Goal: Task Accomplishment & Management: Complete application form

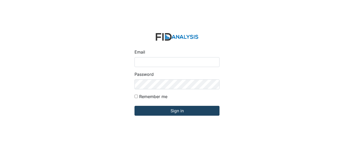
type input "[EMAIL_ADDRESS][DOMAIN_NAME]"
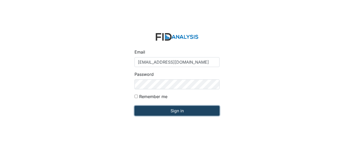
click at [155, 110] on input "Sign in" at bounding box center [177, 111] width 85 height 10
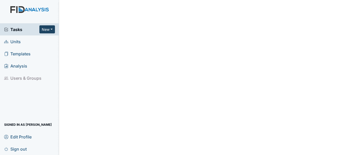
click at [48, 29] on button "New" at bounding box center [47, 29] width 16 height 8
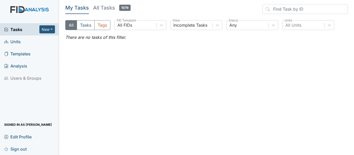
click at [22, 41] on link "Units" at bounding box center [29, 42] width 59 height 12
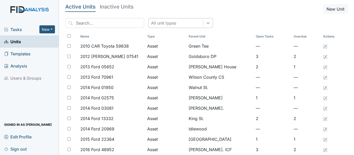
click at [206, 24] on icon at bounding box center [208, 22] width 5 height 5
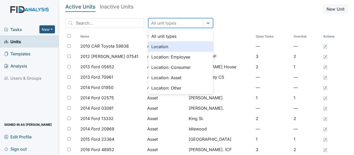
click at [175, 44] on div "Location" at bounding box center [180, 46] width 65 height 10
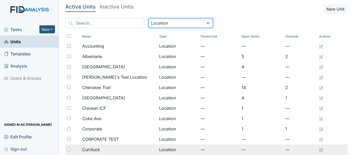
click at [96, 151] on span "Currituck" at bounding box center [91, 150] width 18 height 6
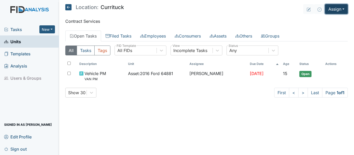
click at [337, 8] on button "Assign" at bounding box center [336, 9] width 23 height 10
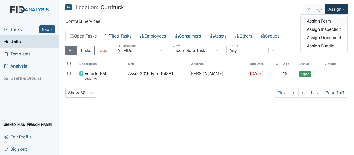
click at [328, 20] on link "Assign Form" at bounding box center [324, 21] width 47 height 8
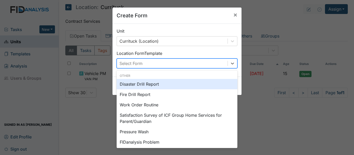
click at [212, 62] on div "Select Form" at bounding box center [172, 63] width 111 height 9
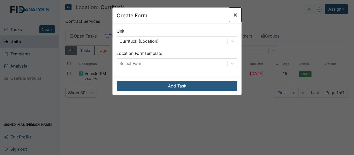
click at [234, 16] on span "×" at bounding box center [235, 15] width 4 height 8
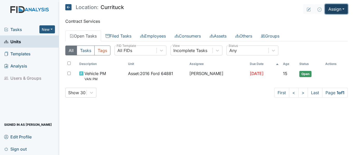
click at [336, 10] on button "Assign" at bounding box center [336, 9] width 23 height 10
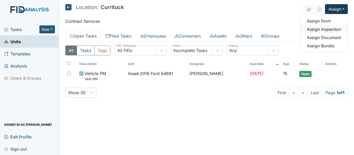
click at [330, 28] on link "Assign Inspection" at bounding box center [324, 29] width 47 height 8
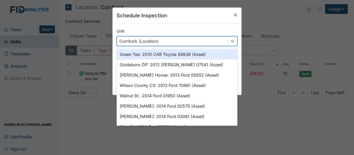
click at [224, 41] on div "Currituck (Location)" at bounding box center [172, 41] width 111 height 9
click at [216, 37] on div "Currituck (Location)" at bounding box center [172, 41] width 111 height 9
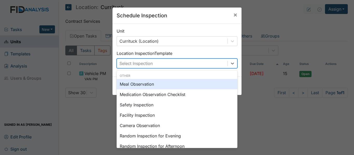
click at [209, 67] on div "Select Inspection" at bounding box center [172, 63] width 111 height 9
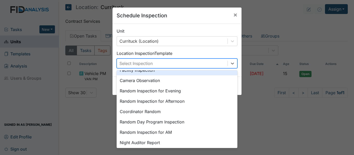
scroll to position [52, 0]
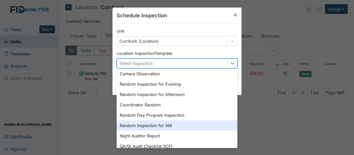
click at [172, 124] on div "Random Inspection for AM" at bounding box center [177, 126] width 121 height 10
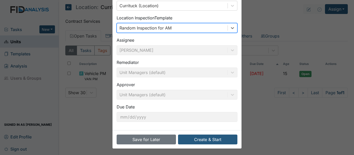
scroll to position [37, 0]
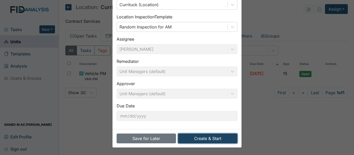
click at [205, 139] on button "Create & Start" at bounding box center [207, 139] width 59 height 10
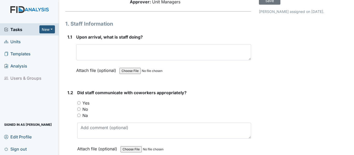
scroll to position [52, 0]
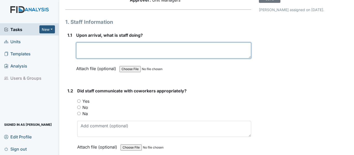
click at [105, 56] on textarea at bounding box center [163, 51] width 175 height 16
click at [164, 54] on textarea "Staff was assisting with cleaning up the kichen." at bounding box center [163, 51] width 175 height 16
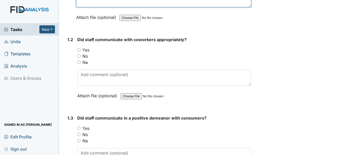
scroll to position [104, 0]
type textarea "Staff was assisting with cleaning up the kitchen."
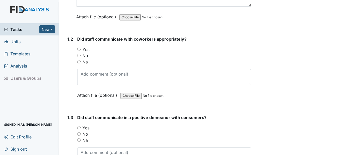
click at [80, 51] on input "Yes" at bounding box center [78, 49] width 3 height 3
radio input "true"
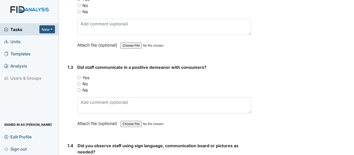
scroll to position [156, 0]
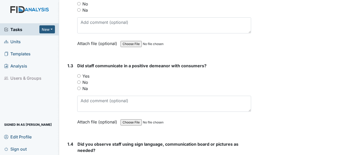
click at [79, 79] on div "Yes" at bounding box center [164, 76] width 174 height 6
click at [78, 78] on input "Yes" at bounding box center [78, 75] width 3 height 3
radio input "true"
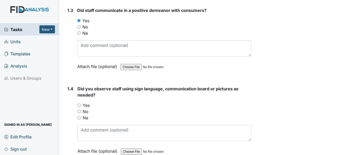
scroll to position [233, 0]
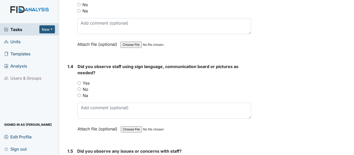
click at [81, 93] on div "No" at bounding box center [165, 89] width 174 height 6
click at [79, 91] on input "No" at bounding box center [79, 89] width 3 height 3
radio input "true"
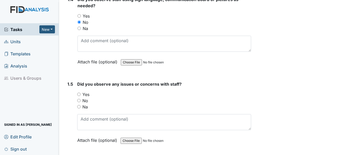
scroll to position [311, 0]
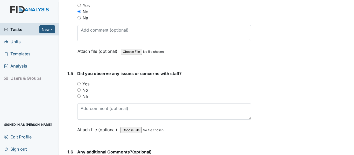
click at [78, 92] on input "No" at bounding box center [78, 89] width 3 height 3
radio input "true"
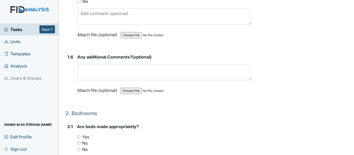
scroll to position [415, 0]
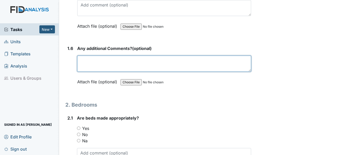
click at [95, 72] on textarea at bounding box center [164, 64] width 174 height 16
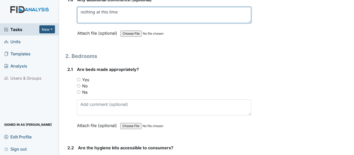
scroll to position [467, 0]
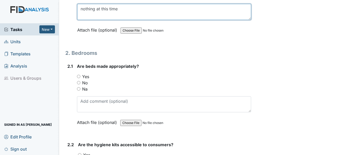
type textarea "nothing at this time"
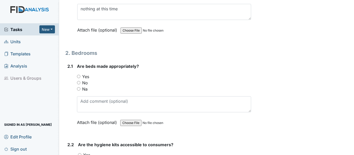
drag, startPoint x: 76, startPoint y: 81, endPoint x: 80, endPoint y: 83, distance: 4.3
click at [77, 81] on div "2.1 Are beds made appropriately? You must select one of the below options. Yes …" at bounding box center [158, 98] width 186 height 70
drag, startPoint x: 80, startPoint y: 83, endPoint x: 77, endPoint y: 84, distance: 3.1
click at [77, 80] on div "Yes" at bounding box center [164, 77] width 174 height 6
click at [78, 78] on input "Yes" at bounding box center [78, 76] width 3 height 3
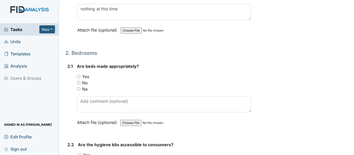
radio input "true"
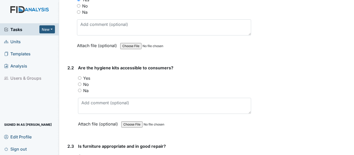
scroll to position [570, 0]
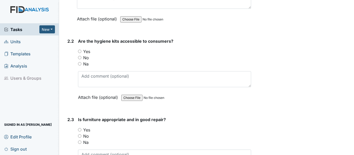
drag, startPoint x: 79, startPoint y: 57, endPoint x: 81, endPoint y: 60, distance: 3.9
click at [79, 53] on input "Yes" at bounding box center [79, 51] width 3 height 3
radio input "true"
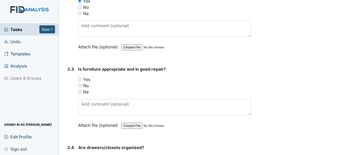
scroll to position [622, 0]
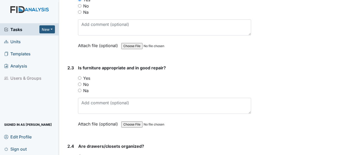
click at [78, 80] on input "Yes" at bounding box center [79, 77] width 3 height 3
radio input "true"
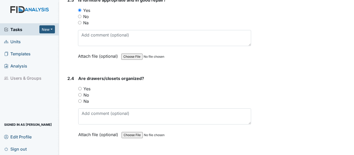
scroll to position [700, 0]
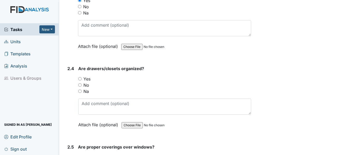
click at [81, 81] on input "Yes" at bounding box center [79, 78] width 3 height 3
radio input "true"
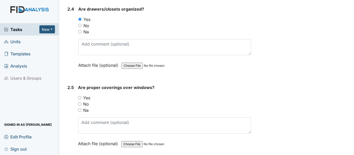
scroll to position [778, 0]
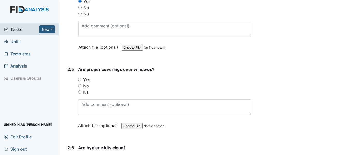
click at [79, 81] on input "Yes" at bounding box center [79, 79] width 3 height 3
radio input "true"
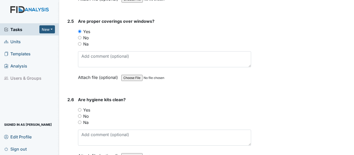
scroll to position [830, 0]
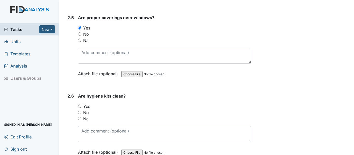
click at [81, 108] on input "Yes" at bounding box center [79, 106] width 3 height 3
radio input "true"
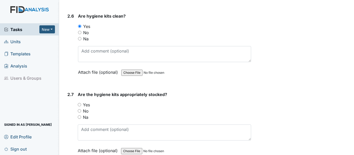
scroll to position [933, 0]
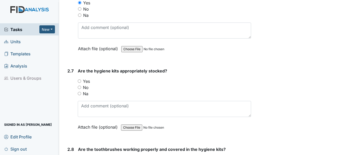
click at [78, 83] on input "Yes" at bounding box center [79, 81] width 3 height 3
radio input "true"
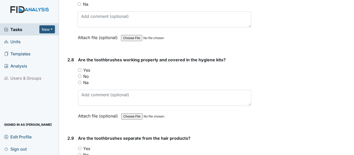
scroll to position [1037, 0]
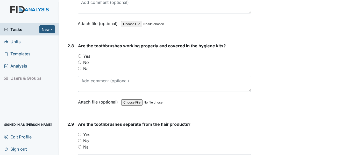
click at [79, 58] on input "Yes" at bounding box center [79, 55] width 3 height 3
radio input "true"
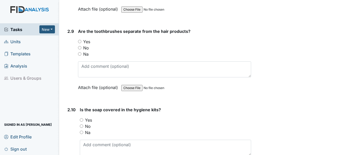
scroll to position [1141, 0]
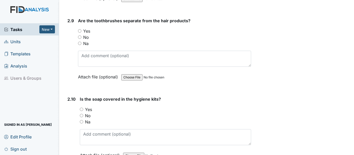
click at [81, 33] on input "Yes" at bounding box center [79, 30] width 3 height 3
radio input "true"
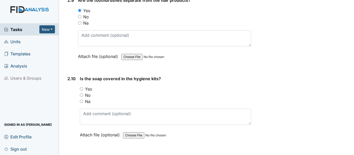
scroll to position [1192, 0]
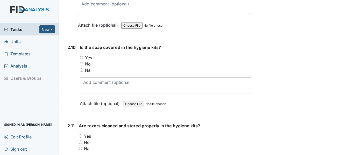
click at [82, 72] on input "Na" at bounding box center [81, 69] width 3 height 3
radio input "true"
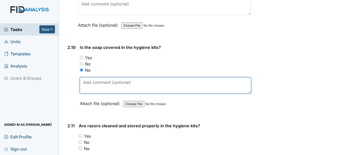
click at [88, 91] on textarea at bounding box center [165, 86] width 171 height 16
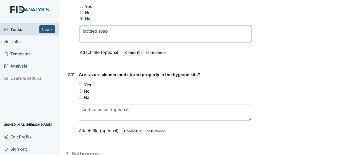
scroll to position [1244, 0]
type textarea "bottled soap"
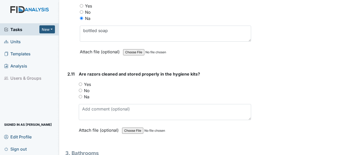
click at [80, 86] on input "Yes" at bounding box center [80, 84] width 3 height 3
radio input "true"
drag, startPoint x: 81, startPoint y: 103, endPoint x: 83, endPoint y: 109, distance: 6.3
click at [80, 99] on input "Na" at bounding box center [80, 96] width 3 height 3
radio input "true"
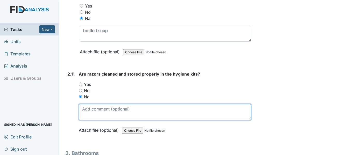
click at [83, 111] on textarea at bounding box center [165, 112] width 172 height 16
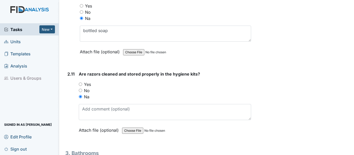
click at [81, 86] on input "Yes" at bounding box center [80, 84] width 3 height 3
radio input "true"
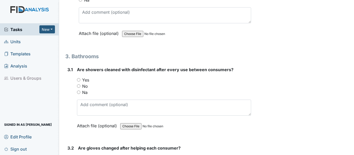
scroll to position [1348, 0]
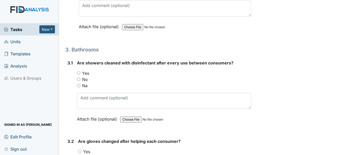
click at [79, 75] on input "Yes" at bounding box center [78, 73] width 3 height 3
radio input "true"
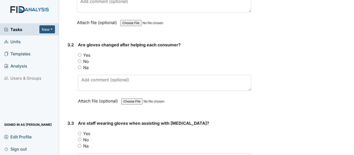
scroll to position [1452, 0]
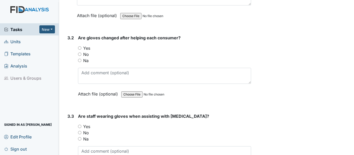
click at [78, 50] on input "Yes" at bounding box center [79, 47] width 3 height 3
radio input "true"
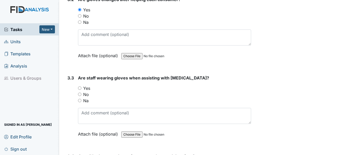
scroll to position [1504, 0]
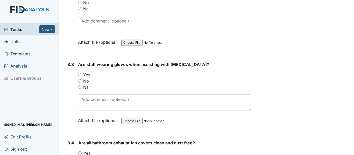
click at [80, 76] on input "Yes" at bounding box center [79, 74] width 3 height 3
radio input "true"
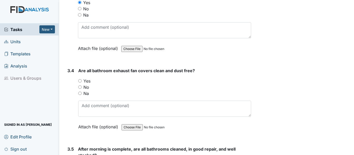
scroll to position [1581, 0]
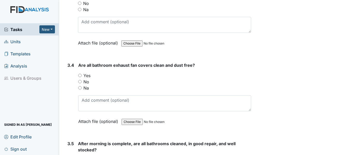
click at [80, 77] on input "Yes" at bounding box center [79, 75] width 3 height 3
radio input "true"
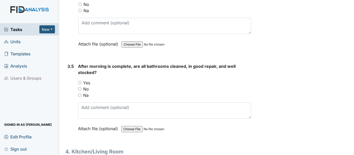
scroll to position [1685, 0]
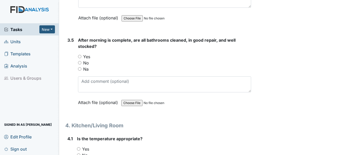
click at [80, 58] on input "Yes" at bounding box center [79, 56] width 3 height 3
radio input "true"
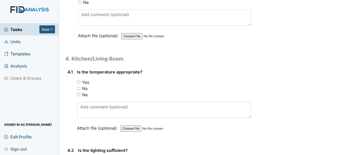
scroll to position [1763, 0]
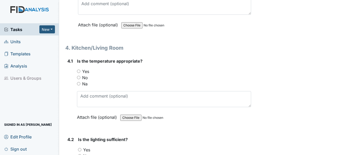
click at [78, 75] on div "Yes" at bounding box center [164, 71] width 174 height 6
click at [80, 73] on input "Yes" at bounding box center [78, 71] width 3 height 3
radio input "true"
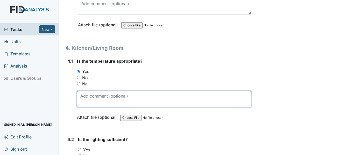
click at [81, 104] on textarea at bounding box center [164, 99] width 174 height 16
type textarea "4"
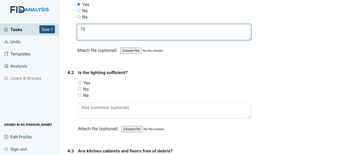
scroll to position [1841, 0]
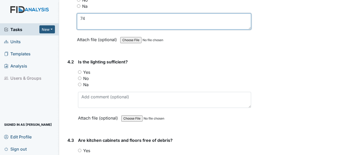
type textarea "74"
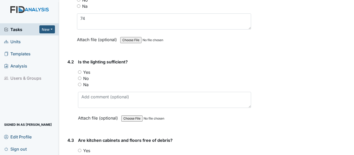
click at [79, 74] on input "Yes" at bounding box center [79, 72] width 3 height 3
radio input "true"
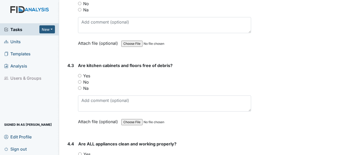
scroll to position [1918, 0]
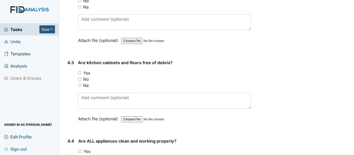
click at [79, 75] on input "Yes" at bounding box center [79, 72] width 3 height 3
radio input "true"
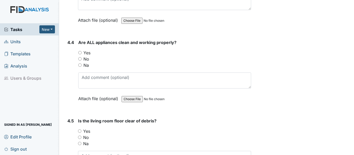
scroll to position [2022, 0]
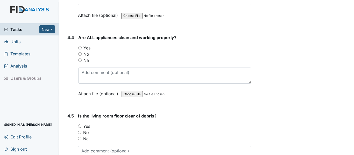
click at [80, 50] on input "Yes" at bounding box center [79, 47] width 3 height 3
radio input "true"
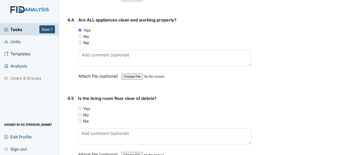
scroll to position [2100, 0]
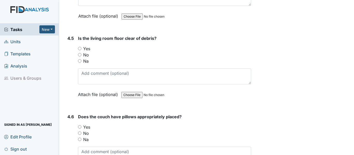
click at [80, 50] on input "Yes" at bounding box center [79, 48] width 3 height 3
radio input "true"
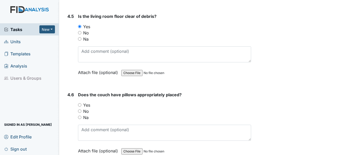
scroll to position [2152, 0]
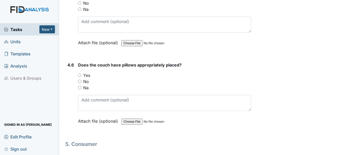
drag, startPoint x: 81, startPoint y: 81, endPoint x: 84, endPoint y: 81, distance: 3.2
click at [81, 77] on input "Yes" at bounding box center [79, 75] width 3 height 3
radio input "true"
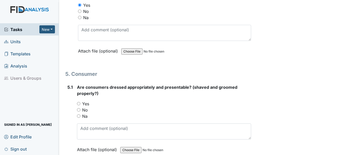
scroll to position [2229, 0]
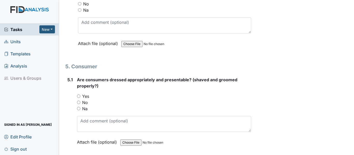
click at [79, 98] on input "Yes" at bounding box center [78, 96] width 3 height 3
radio input "true"
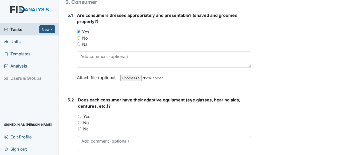
scroll to position [2307, 0]
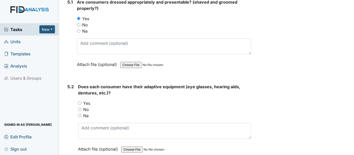
click at [79, 105] on input "Yes" at bounding box center [79, 103] width 3 height 3
radio input "true"
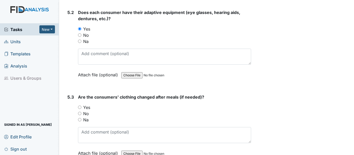
scroll to position [2411, 0]
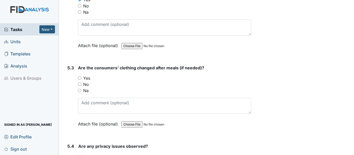
click at [81, 81] on div "Yes" at bounding box center [164, 78] width 173 height 6
click at [80, 80] on input "Yes" at bounding box center [79, 77] width 3 height 3
radio input "true"
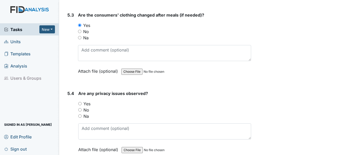
scroll to position [2489, 0]
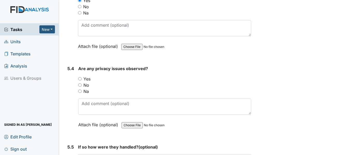
click at [78, 87] on input "No" at bounding box center [79, 84] width 3 height 3
radio input "true"
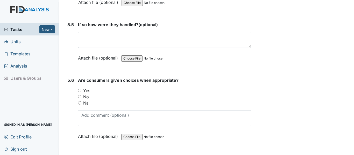
scroll to position [2618, 0]
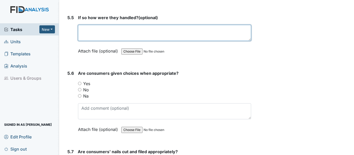
click at [99, 36] on textarea at bounding box center [164, 33] width 173 height 16
type textarea "no issues"
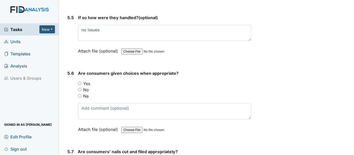
click at [80, 85] on input "Yes" at bounding box center [79, 83] width 3 height 3
radio input "true"
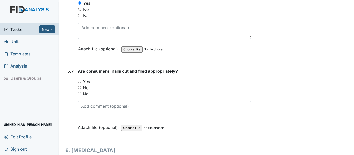
scroll to position [2722, 0]
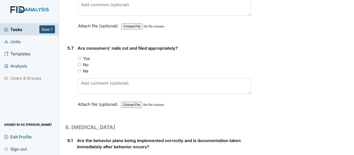
click at [79, 60] on input "Yes" at bounding box center [79, 58] width 3 height 3
radio input "true"
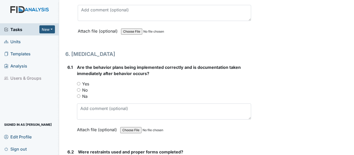
scroll to position [2800, 0]
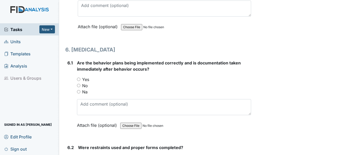
click at [77, 94] on input "Na" at bounding box center [78, 91] width 3 height 3
radio input "true"
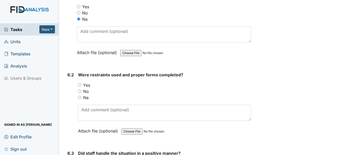
scroll to position [2903, 0]
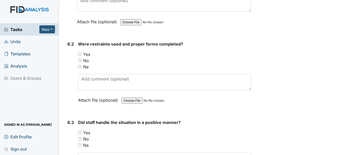
click at [78, 68] on input "Na" at bounding box center [79, 66] width 3 height 3
radio input "true"
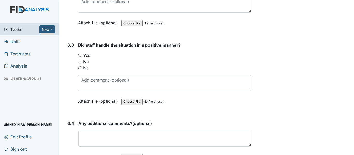
scroll to position [2981, 0]
click at [81, 69] on input "Na" at bounding box center [79, 67] width 3 height 3
radio input "true"
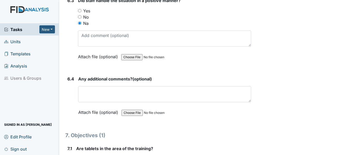
scroll to position [3033, 0]
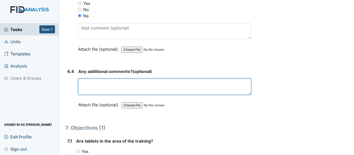
click at [94, 87] on textarea at bounding box center [164, 87] width 173 height 16
type textarea "b"
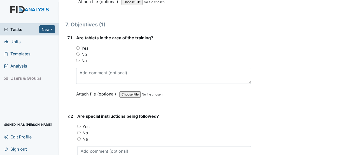
scroll to position [3137, 0]
type textarea "no behaviors"
click at [78, 50] on input "Yes" at bounding box center [77, 47] width 3 height 3
radio input "true"
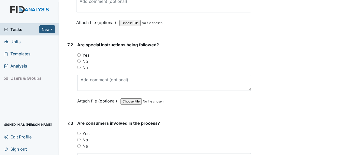
scroll to position [3214, 0]
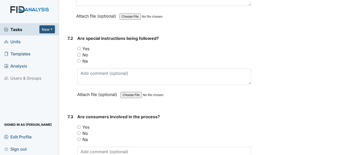
click at [79, 50] on input "Yes" at bounding box center [78, 48] width 3 height 3
radio input "true"
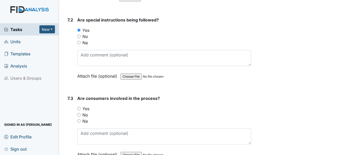
scroll to position [3292, 0]
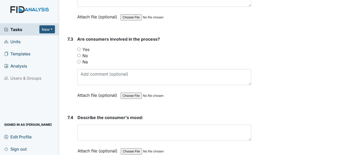
click at [80, 51] on input "Yes" at bounding box center [78, 49] width 3 height 3
radio input "true"
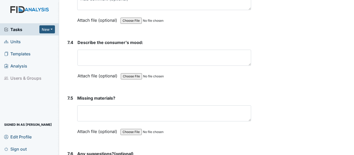
scroll to position [3370, 0]
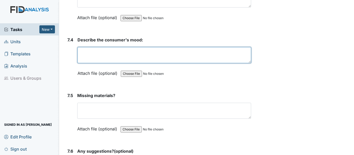
click at [113, 60] on textarea at bounding box center [165, 55] width 174 height 16
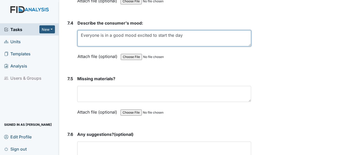
scroll to position [3396, 0]
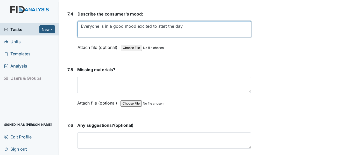
type textarea "Everyone is in a good mood excited to start the day"
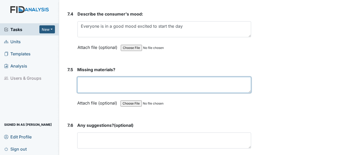
click at [107, 87] on textarea at bounding box center [164, 85] width 174 height 16
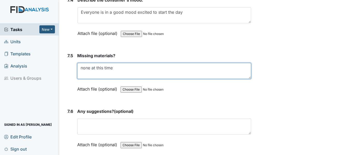
scroll to position [3448, 0]
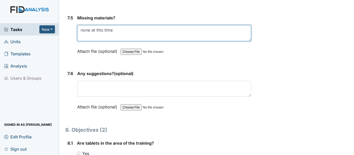
type textarea "none at this time"
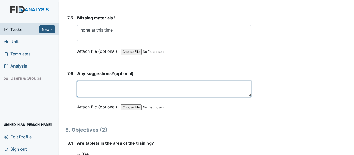
click at [110, 94] on textarea at bounding box center [164, 89] width 174 height 16
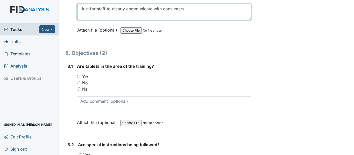
scroll to position [3526, 0]
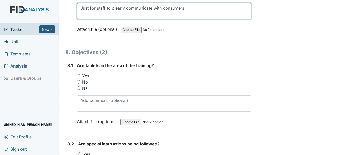
type textarea "Just for staff to clearly communicate with consumers"
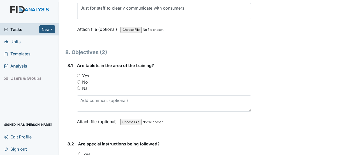
click at [78, 78] on input "Yes" at bounding box center [78, 75] width 3 height 3
radio input "true"
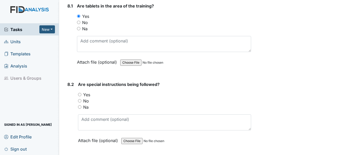
scroll to position [3603, 0]
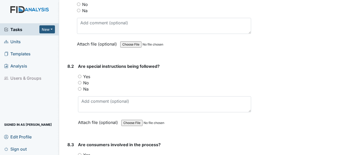
click at [80, 85] on input "No" at bounding box center [79, 82] width 3 height 3
radio input "true"
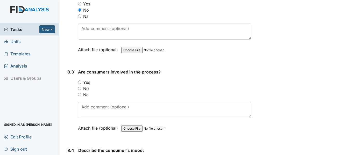
scroll to position [3707, 0]
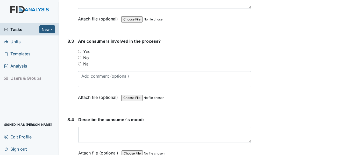
click at [80, 53] on input "Yes" at bounding box center [79, 51] width 3 height 3
radio input "true"
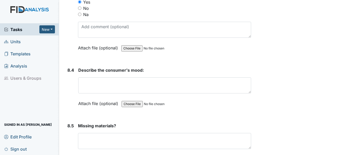
scroll to position [3759, 0]
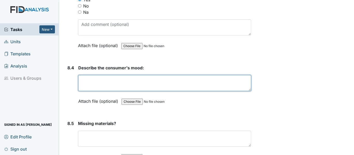
click at [103, 87] on textarea at bounding box center [164, 83] width 173 height 16
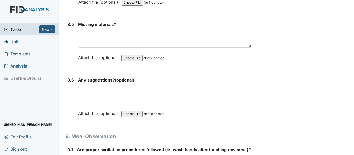
scroll to position [3863, 0]
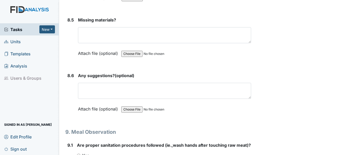
type textarea "Positive excited to see other peers at monarch"
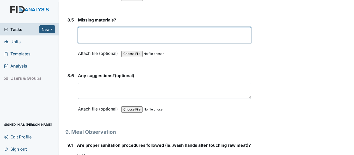
click at [119, 39] on textarea at bounding box center [164, 35] width 173 height 16
type textarea "none"
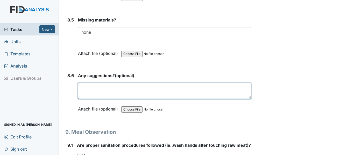
click at [106, 99] on textarea at bounding box center [164, 91] width 173 height 16
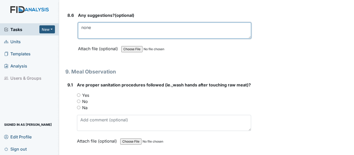
scroll to position [3940, 0]
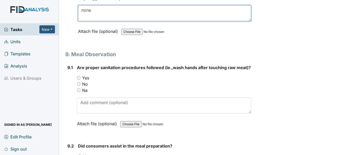
type textarea "none"
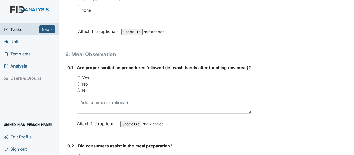
click at [80, 85] on div "Are proper sanitation procedures followed (ie.,wash hands after touching raw me…" at bounding box center [164, 98] width 174 height 66
click at [79, 80] on input "Yes" at bounding box center [78, 77] width 3 height 3
radio input "true"
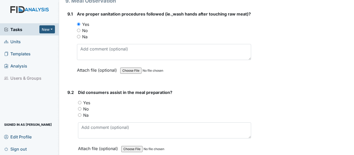
scroll to position [4018, 0]
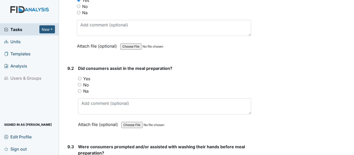
click at [83, 87] on div "Did consumers assist in the meal preparation? You must select one of the below …" at bounding box center [164, 98] width 173 height 66
click at [82, 82] on div "Yes" at bounding box center [164, 79] width 173 height 6
click at [80, 80] on input "Yes" at bounding box center [79, 78] width 3 height 3
radio input "true"
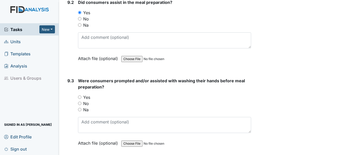
scroll to position [4096, 0]
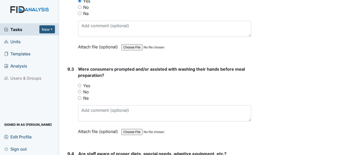
click at [80, 87] on input "Yes" at bounding box center [79, 85] width 3 height 3
radio input "true"
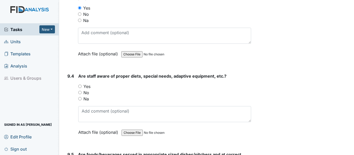
scroll to position [4200, 0]
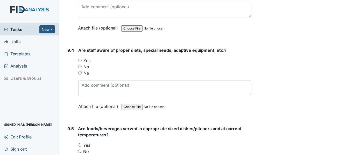
click at [80, 75] on input "Na" at bounding box center [79, 72] width 3 height 3
radio input "true"
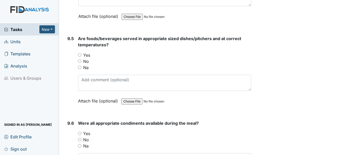
scroll to position [4303, 0]
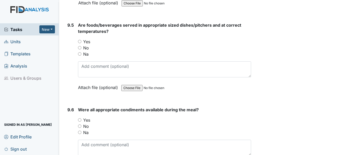
click at [79, 43] on input "Yes" at bounding box center [79, 41] width 3 height 3
radio input "true"
click at [79, 122] on input "Yes" at bounding box center [79, 119] width 3 height 3
radio input "true"
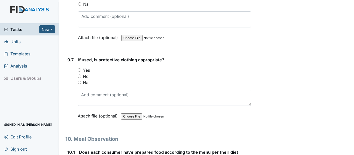
scroll to position [4433, 0]
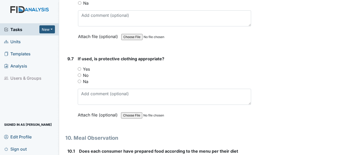
click at [79, 83] on input "Na" at bounding box center [79, 81] width 3 height 3
radio input "true"
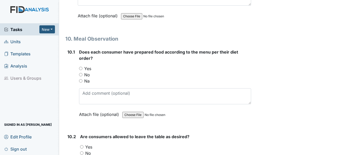
scroll to position [4537, 0]
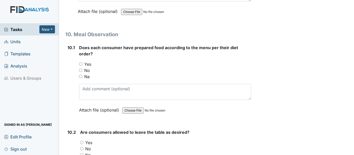
click at [81, 66] on input "Yes" at bounding box center [80, 63] width 3 height 3
radio input "true"
drag, startPoint x: 80, startPoint y: 89, endPoint x: 86, endPoint y: 87, distance: 6.3
click at [80, 78] on input "Na" at bounding box center [80, 76] width 3 height 3
radio input "true"
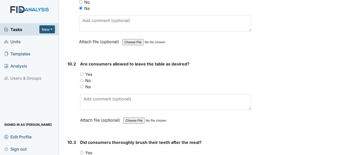
scroll to position [4640, 0]
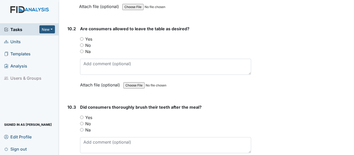
click at [82, 41] on input "Yes" at bounding box center [81, 38] width 3 height 3
radio input "true"
click at [82, 119] on input "Yes" at bounding box center [81, 117] width 3 height 3
radio input "true"
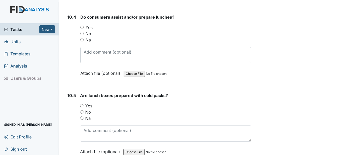
scroll to position [4822, 0]
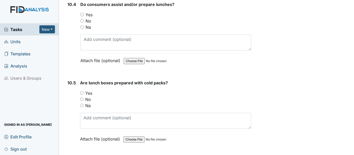
click at [80, 39] on div "10.4 Do consumers assist and/or prepare lunches? You must select one of the bel…" at bounding box center [158, 36] width 186 height 70
click at [81, 29] on input "Na" at bounding box center [81, 26] width 3 height 3
radio input "true"
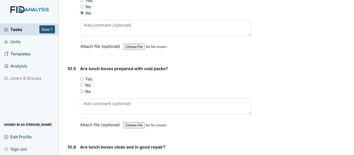
scroll to position [4848, 0]
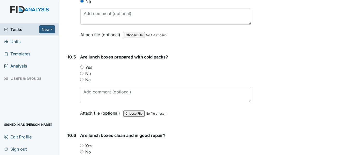
click at [83, 69] on input "Yes" at bounding box center [81, 67] width 3 height 3
radio input "true"
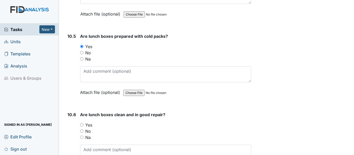
scroll to position [4925, 0]
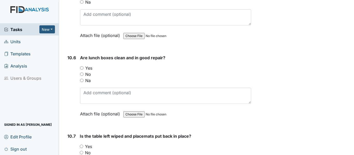
drag, startPoint x: 81, startPoint y: 80, endPoint x: 90, endPoint y: 76, distance: 9.4
click at [82, 70] on input "Yes" at bounding box center [81, 67] width 3 height 3
radio input "true"
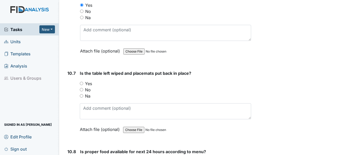
scroll to position [5003, 0]
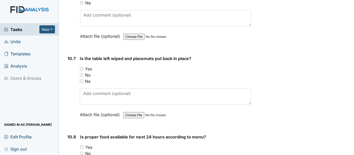
click at [80, 72] on div "Yes" at bounding box center [165, 69] width 171 height 6
click at [81, 71] on input "Yes" at bounding box center [81, 68] width 3 height 3
radio input "true"
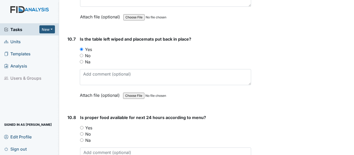
scroll to position [5081, 0]
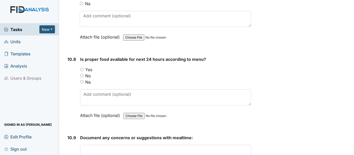
drag, startPoint x: 81, startPoint y: 82, endPoint x: 104, endPoint y: 77, distance: 23.5
click at [81, 71] on input "Yes" at bounding box center [81, 69] width 3 height 3
radio input "true"
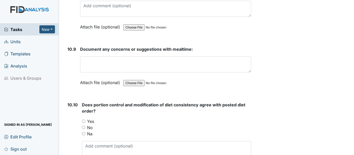
scroll to position [5185, 0]
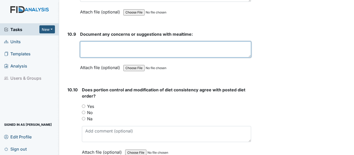
click at [100, 58] on textarea at bounding box center [165, 49] width 171 height 16
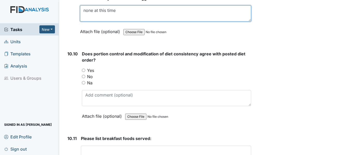
scroll to position [5236, 0]
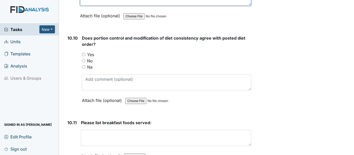
type textarea "none at this time"
click at [83, 69] on input "Na" at bounding box center [83, 66] width 3 height 3
radio input "true"
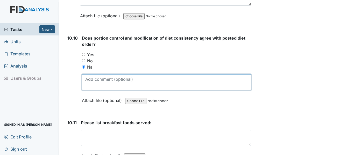
click at [87, 90] on textarea at bounding box center [166, 82] width 169 height 16
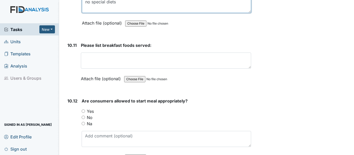
scroll to position [5314, 0]
type textarea "no special diets"
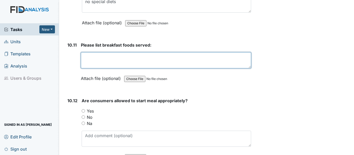
click at [116, 68] on textarea at bounding box center [166, 60] width 170 height 16
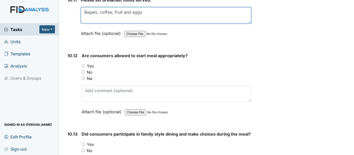
scroll to position [5366, 0]
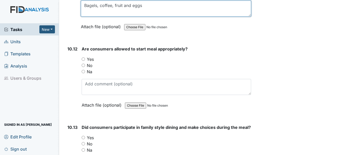
type textarea "Bagels, coffee, fruit and eggs"
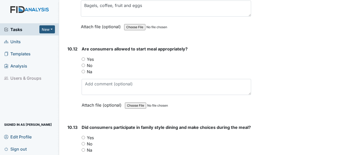
click at [83, 61] on input "Yes" at bounding box center [83, 59] width 3 height 3
radio input "true"
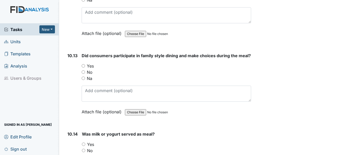
scroll to position [5444, 0]
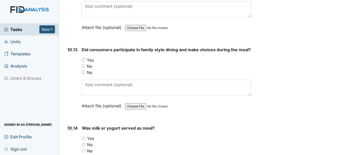
click at [84, 62] on input "Yes" at bounding box center [83, 59] width 3 height 3
radio input "true"
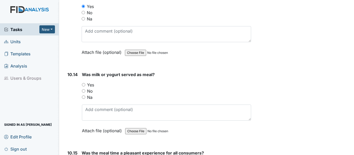
scroll to position [5522, 0]
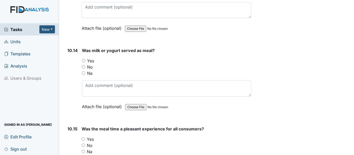
click at [83, 62] on input "Yes" at bounding box center [83, 60] width 3 height 3
radio input "true"
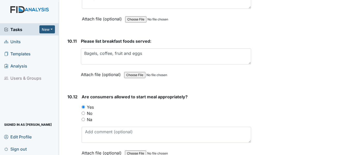
scroll to position [5314, 0]
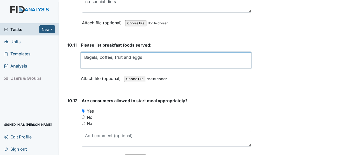
click at [151, 68] on textarea "Bagels, coffee, fruit and eggs" at bounding box center [166, 60] width 170 height 16
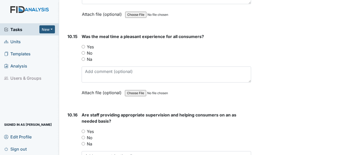
scroll to position [5625, 0]
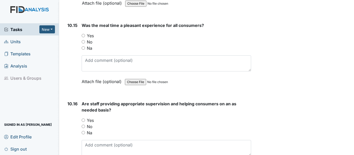
type textarea "Bagels, coffee, fruit and eggs & yogurt"
drag, startPoint x: 83, startPoint y: 54, endPoint x: 88, endPoint y: 57, distance: 6.6
click at [83, 37] on input "Yes" at bounding box center [83, 35] width 3 height 3
radio input "true"
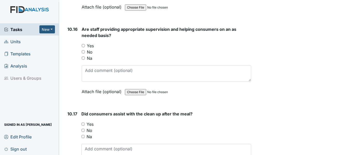
scroll to position [5703, 0]
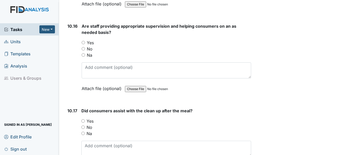
click at [81, 59] on div "10.16 Are staff providing appropriate supervision and helping consumers on an a…" at bounding box center [158, 61] width 186 height 76
click at [82, 44] on input "Yes" at bounding box center [83, 42] width 3 height 3
radio input "true"
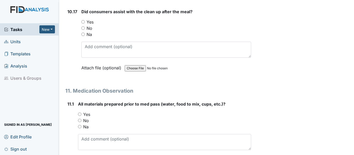
scroll to position [5807, 0]
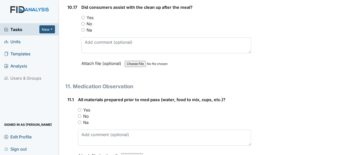
click at [83, 19] on input "Yes" at bounding box center [82, 17] width 3 height 3
radio input "true"
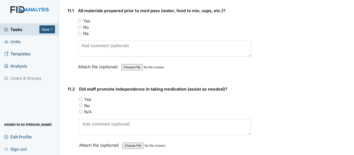
scroll to position [5910, 0]
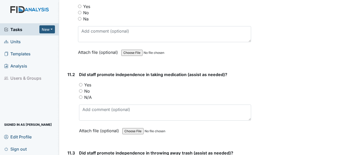
click at [81, 8] on input "Yes" at bounding box center [79, 6] width 3 height 3
radio input "true"
click at [82, 87] on input "Yes" at bounding box center [80, 84] width 3 height 3
radio input "true"
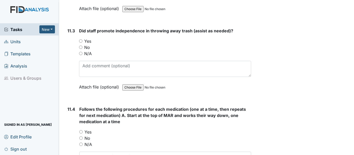
scroll to position [6040, 0]
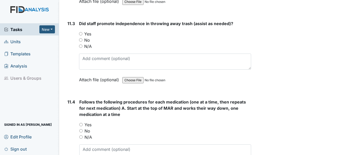
click at [79, 36] on input "Yes" at bounding box center [80, 33] width 3 height 3
radio input "true"
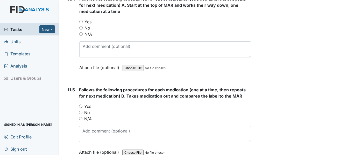
scroll to position [6144, 0]
click at [80, 23] on input "Yes" at bounding box center [80, 20] width 3 height 3
radio input "true"
click at [80, 108] on input "Yes" at bounding box center [80, 105] width 3 height 3
radio input "true"
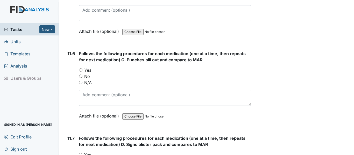
scroll to position [6273, 0]
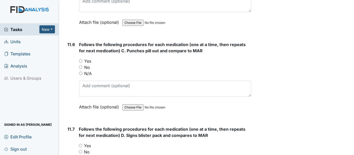
click at [81, 63] on input "Yes" at bounding box center [80, 60] width 3 height 3
radio input "true"
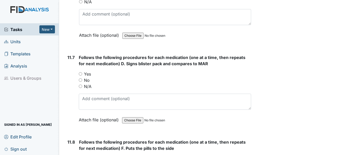
scroll to position [6351, 0]
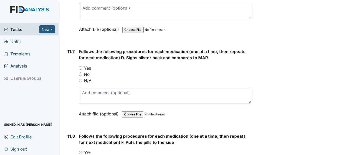
drag, startPoint x: 82, startPoint y: 86, endPoint x: 95, endPoint y: 89, distance: 13.2
click at [82, 70] on input "Yes" at bounding box center [80, 67] width 3 height 3
radio input "true"
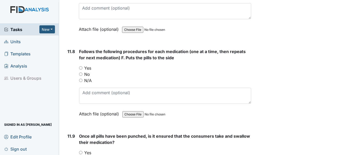
scroll to position [6455, 0]
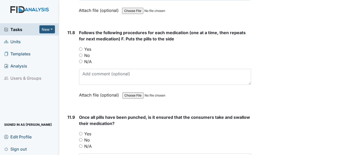
click at [80, 52] on div "Yes" at bounding box center [165, 49] width 172 height 6
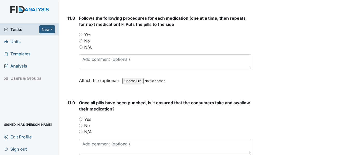
scroll to position [6481, 0]
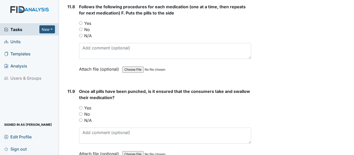
click at [81, 25] on input "Yes" at bounding box center [80, 23] width 3 height 3
radio input "true"
click at [80, 110] on input "Yes" at bounding box center [80, 107] width 3 height 3
radio input "true"
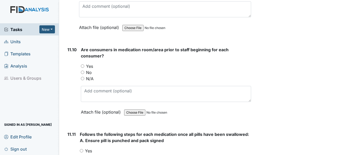
scroll to position [6610, 0]
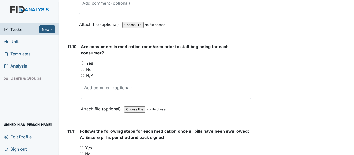
click at [81, 65] on input "Yes" at bounding box center [82, 62] width 3 height 3
radio input "true"
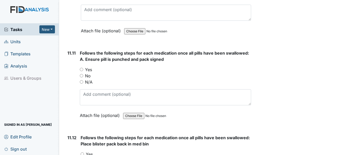
scroll to position [6714, 0]
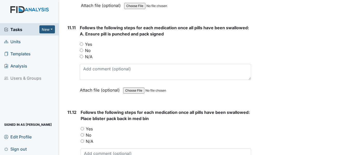
click at [82, 46] on input "Yes" at bounding box center [81, 44] width 3 height 3
radio input "true"
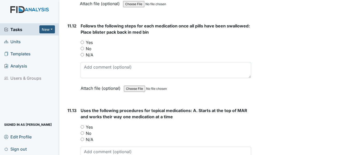
scroll to position [6818, 0]
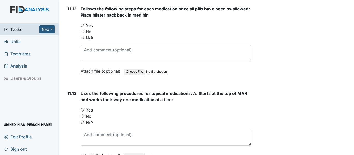
click at [82, 27] on input "Yes" at bounding box center [82, 25] width 3 height 3
radio input "true"
click at [83, 112] on input "Yes" at bounding box center [82, 109] width 3 height 3
radio input "true"
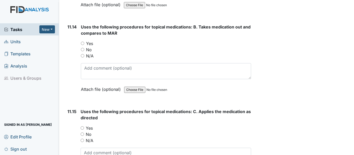
scroll to position [6973, 0]
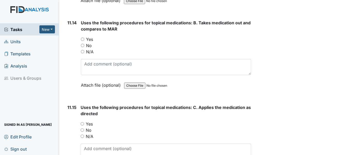
click at [84, 43] on div "Yes" at bounding box center [166, 39] width 170 height 6
click at [83, 41] on input "Yes" at bounding box center [82, 39] width 3 height 3
radio input "true"
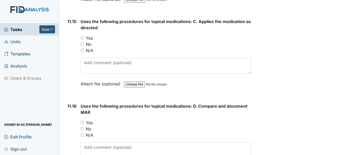
scroll to position [7077, 0]
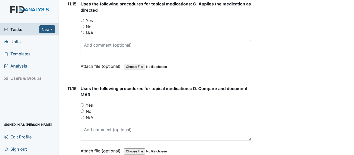
click at [82, 22] on input "Yes" at bounding box center [82, 20] width 3 height 3
radio input "true"
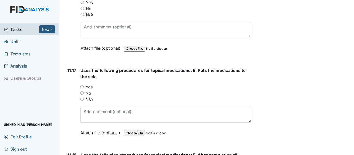
scroll to position [7181, 0]
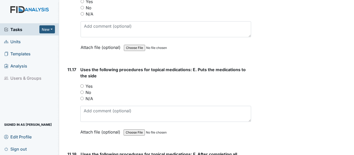
click at [84, 3] on input "Yes" at bounding box center [82, 1] width 3 height 3
radio input "true"
click at [83, 88] on input "Yes" at bounding box center [81, 86] width 3 height 3
radio input "true"
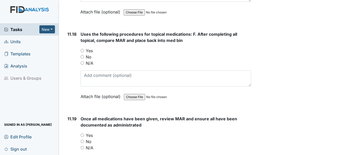
scroll to position [7310, 0]
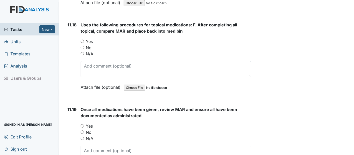
click at [82, 43] on input "Yes" at bounding box center [82, 41] width 3 height 3
radio input "true"
click at [82, 128] on input "Yes" at bounding box center [82, 125] width 3 height 3
radio input "true"
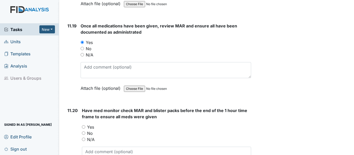
scroll to position [7440, 0]
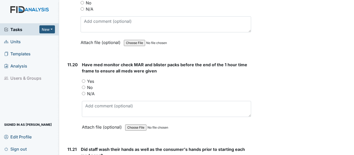
click at [84, 83] on input "Yes" at bounding box center [83, 81] width 3 height 3
radio input "true"
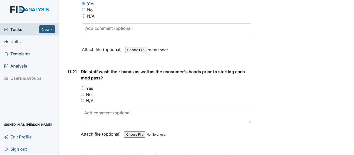
click at [81, 90] on input "Yes" at bounding box center [82, 88] width 3 height 3
radio input "true"
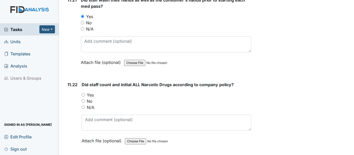
scroll to position [7621, 0]
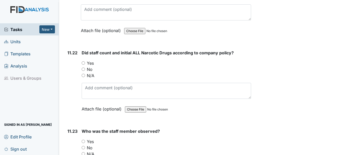
click at [83, 65] on input "Yes" at bounding box center [83, 62] width 3 height 3
radio input "true"
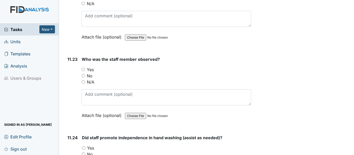
scroll to position [7699, 0]
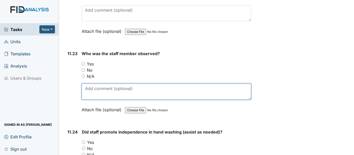
click at [85, 100] on textarea at bounding box center [167, 92] width 170 height 16
type textarea "Mechelle"
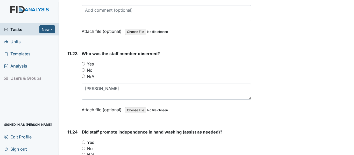
click at [137, 73] on div "No" at bounding box center [167, 70] width 170 height 6
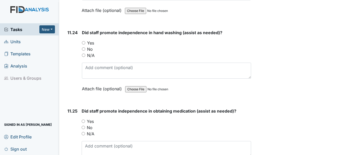
scroll to position [7803, 0]
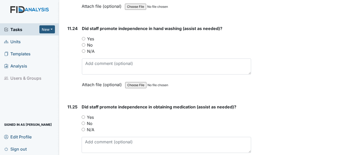
click at [82, 40] on input "Yes" at bounding box center [83, 38] width 3 height 3
radio input "true"
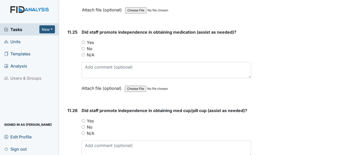
scroll to position [7881, 0]
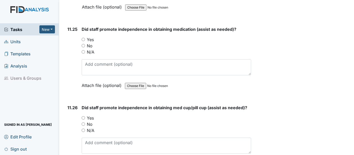
click at [83, 41] on input "Yes" at bounding box center [83, 39] width 3 height 3
radio input "true"
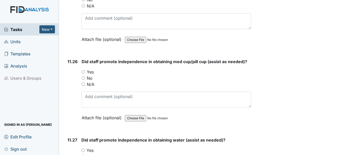
scroll to position [7932, 0]
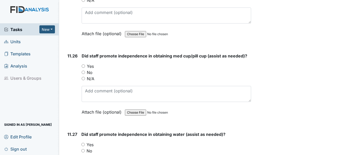
click at [83, 68] on input "Yes" at bounding box center [83, 66] width 3 height 3
radio input "true"
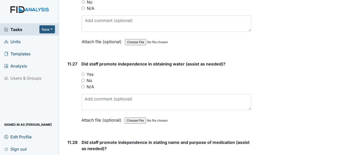
scroll to position [8010, 0]
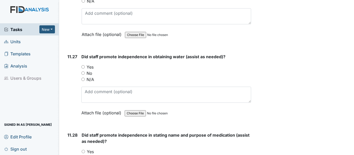
click at [84, 69] on input "Yes" at bounding box center [82, 66] width 3 height 3
radio input "true"
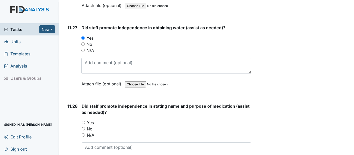
scroll to position [8088, 0]
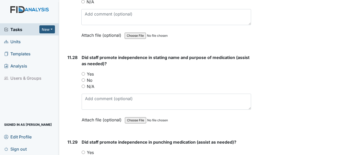
click at [84, 76] on input "Yes" at bounding box center [83, 73] width 3 height 3
radio input "true"
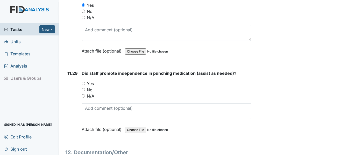
scroll to position [8166, 0]
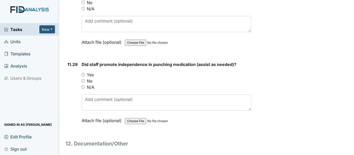
click at [84, 76] on input "Yes" at bounding box center [83, 74] width 3 height 3
radio input "true"
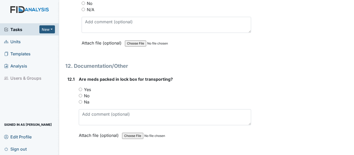
click at [79, 104] on input "Na" at bounding box center [80, 101] width 3 height 3
radio input "true"
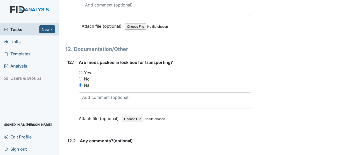
scroll to position [8269, 0]
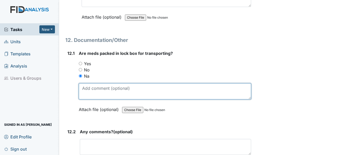
click at [103, 100] on textarea at bounding box center [165, 91] width 172 height 16
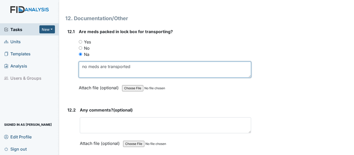
scroll to position [8321, 0]
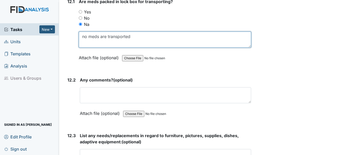
type textarea "no meds are transported"
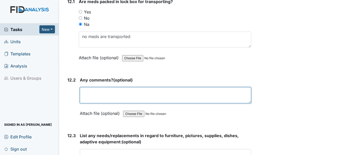
click at [101, 103] on textarea at bounding box center [165, 95] width 171 height 16
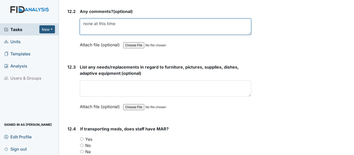
scroll to position [8399, 0]
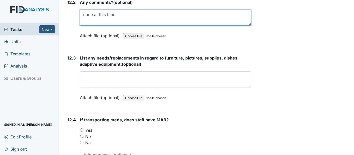
type textarea "none at this time"
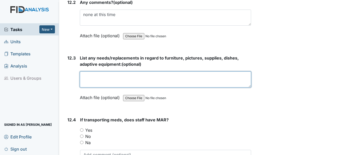
click at [125, 88] on textarea at bounding box center [165, 80] width 171 height 16
click at [156, 88] on textarea at bounding box center [165, 80] width 171 height 16
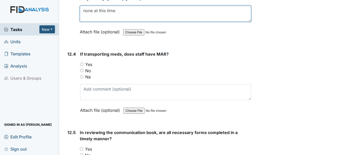
scroll to position [8477, 0]
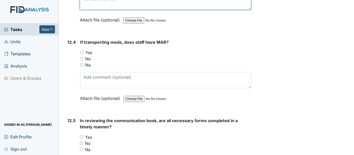
type textarea "none at this time"
click at [84, 68] on div "Na" at bounding box center [165, 65] width 171 height 6
click at [83, 68] on div "Na" at bounding box center [165, 65] width 171 height 6
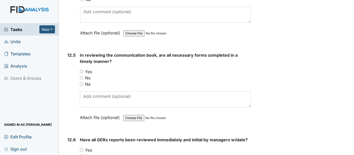
scroll to position [8555, 0]
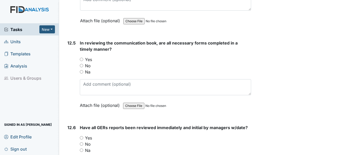
radio input "true"
drag, startPoint x: 82, startPoint y: 77, endPoint x: 106, endPoint y: 81, distance: 24.8
click at [82, 61] on input "Yes" at bounding box center [81, 59] width 3 height 3
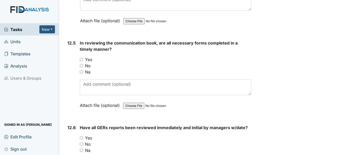
radio input "true"
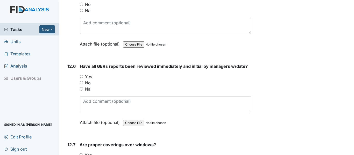
scroll to position [8632, 0]
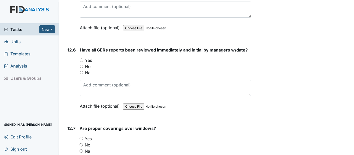
click at [82, 62] on input "Yes" at bounding box center [81, 60] width 3 height 3
radio input "true"
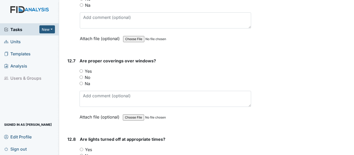
scroll to position [8710, 0]
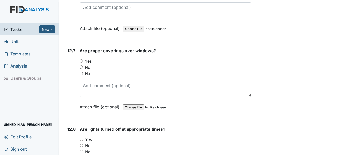
click at [82, 63] on input "Yes" at bounding box center [81, 60] width 3 height 3
radio input "true"
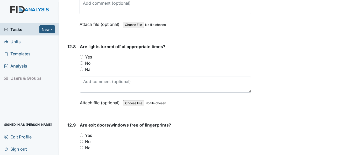
scroll to position [8814, 0]
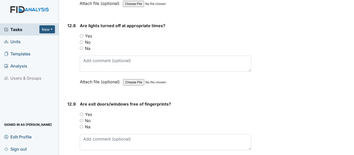
click at [82, 38] on input "Yes" at bounding box center [81, 35] width 3 height 3
radio input "true"
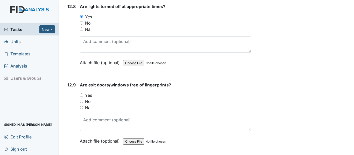
scroll to position [8892, 0]
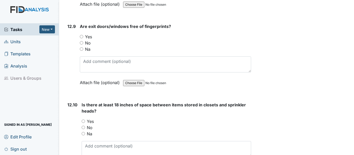
drag, startPoint x: 82, startPoint y: 55, endPoint x: 100, endPoint y: 60, distance: 18.8
click at [82, 38] on input "Yes" at bounding box center [81, 36] width 3 height 3
radio input "true"
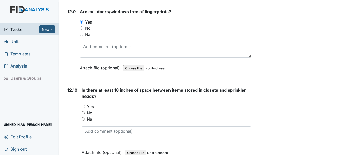
scroll to position [8969, 0]
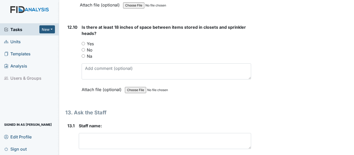
click at [82, 58] on input "Na" at bounding box center [83, 55] width 3 height 3
radio input "true"
click at [87, 81] on div "Is there at least 18 inches of space between items stored in closets and sprink…" at bounding box center [167, 60] width 170 height 72
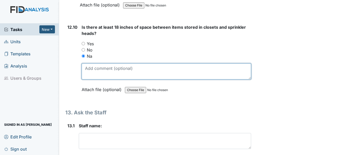
click at [89, 80] on textarea at bounding box center [167, 72] width 170 height 16
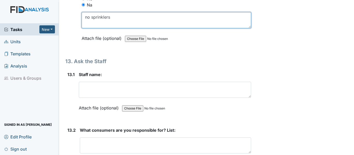
scroll to position [9021, 0]
type textarea "no sprinklers"
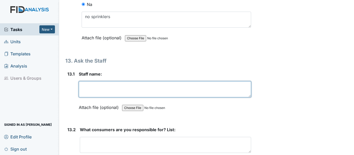
click at [97, 97] on textarea at bounding box center [165, 89] width 172 height 16
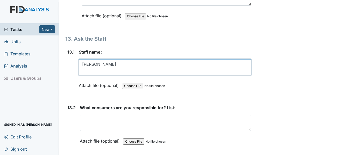
scroll to position [9099, 0]
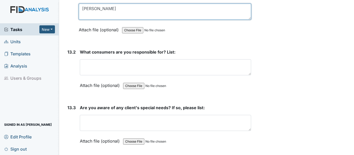
type textarea "Mechelle"
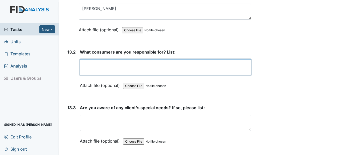
click at [117, 75] on textarea at bounding box center [165, 67] width 171 height 16
click at [184, 75] on textarea "Making beds, house chores, assisting with meds" at bounding box center [165, 67] width 171 height 16
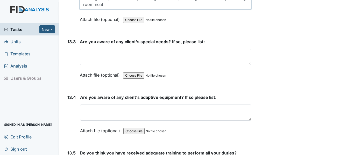
scroll to position [9177, 0]
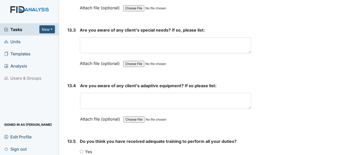
type textarea "Making beds, house chores, assisting with meds, assisting with meal prep. Keepi…"
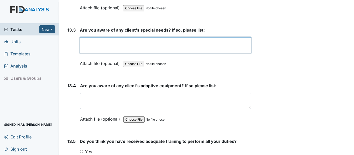
click at [139, 53] on textarea at bounding box center [165, 45] width 171 height 16
type textarea "MR is non-verbal"
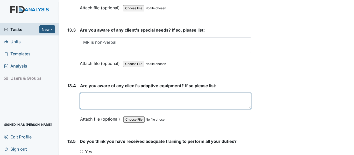
click at [143, 109] on textarea at bounding box center [165, 101] width 171 height 16
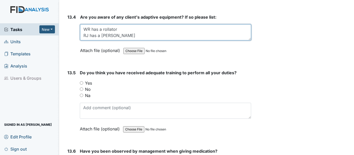
scroll to position [9254, 0]
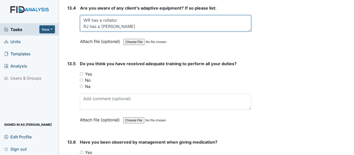
type textarea "WR has a rollator RJ has a walker"
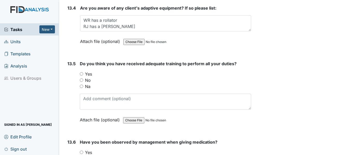
click at [91, 77] on label "Yes" at bounding box center [88, 74] width 7 height 6
click at [83, 76] on input "Yes" at bounding box center [81, 73] width 3 height 3
radio input "true"
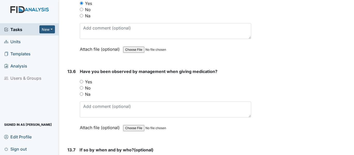
scroll to position [9332, 0]
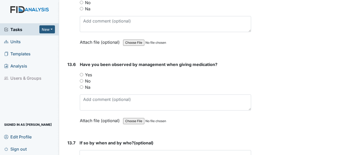
click at [86, 78] on label "Yes" at bounding box center [88, 75] width 7 height 6
click at [83, 76] on input "Yes" at bounding box center [81, 74] width 3 height 3
radio input "true"
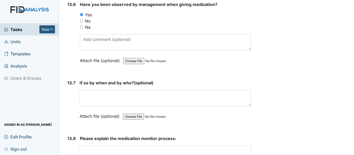
scroll to position [9410, 0]
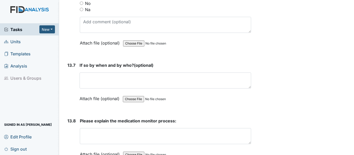
click at [115, 89] on div "If so by when and by who? (optional) This field is required. Attach file (optio…" at bounding box center [166, 83] width 172 height 43
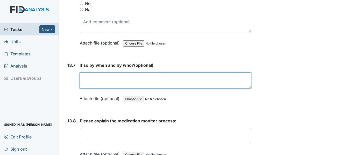
click at [114, 89] on textarea at bounding box center [166, 81] width 172 height 16
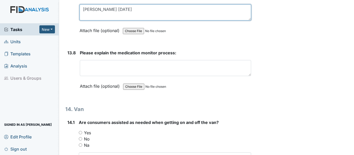
scroll to position [9488, 0]
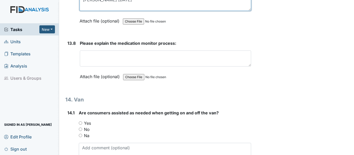
type textarea "Marquita today"
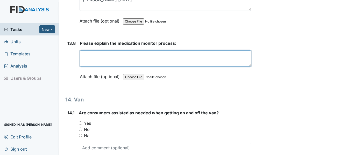
click at [119, 67] on textarea at bounding box center [165, 59] width 171 height 16
type textarea "H"
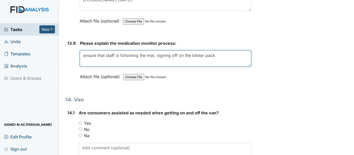
click at [219, 67] on textarea "ensure that staff is following the mar, signing off on the blister pack" at bounding box center [165, 59] width 171 height 16
click at [83, 67] on textarea "ensure that staff is following the mar, signing off on the blister pack" at bounding box center [165, 59] width 171 height 16
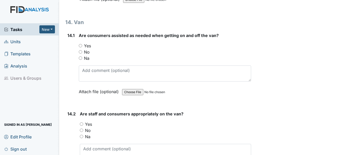
scroll to position [9566, 0]
type textarea "Have consumers gather water and med boxes and ensure that hands are being washe…"
click at [81, 47] on input "Yes" at bounding box center [80, 45] width 3 height 3
radio input "true"
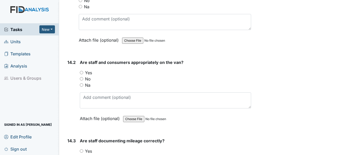
scroll to position [9617, 0]
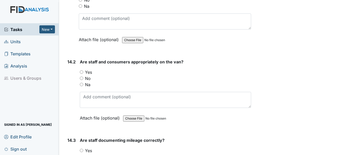
click at [83, 74] on input "Yes" at bounding box center [81, 72] width 3 height 3
radio input "true"
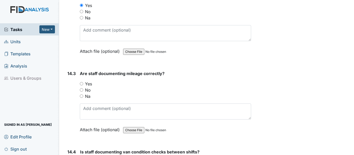
scroll to position [9695, 0]
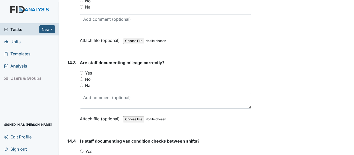
click at [81, 75] on input "Yes" at bounding box center [81, 72] width 3 height 3
radio input "true"
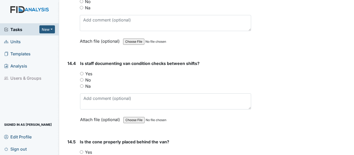
scroll to position [9799, 0]
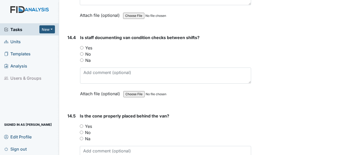
click at [80, 50] on input "Yes" at bounding box center [81, 47] width 3 height 3
radio input "true"
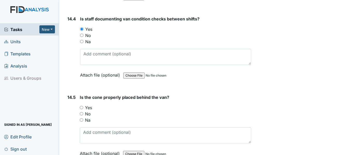
scroll to position [9851, 0]
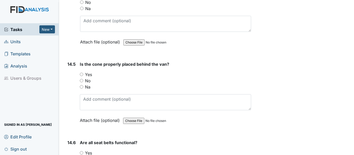
click at [81, 76] on input "Yes" at bounding box center [81, 74] width 3 height 3
radio input "true"
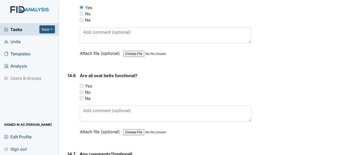
scroll to position [9928, 0]
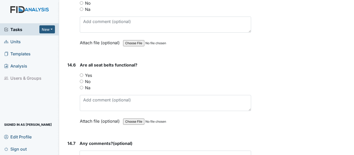
drag, startPoint x: 81, startPoint y: 93, endPoint x: 99, endPoint y: 95, distance: 18.5
click at [81, 77] on input "Yes" at bounding box center [81, 75] width 3 height 3
radio input "true"
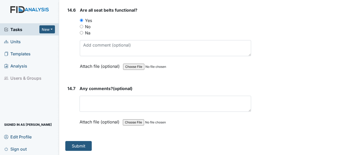
scroll to position [10002, 0]
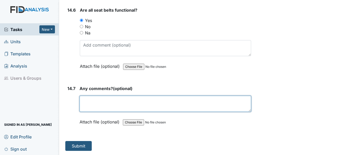
click at [99, 99] on textarea at bounding box center [166, 104] width 172 height 16
type textarea "none at this time"
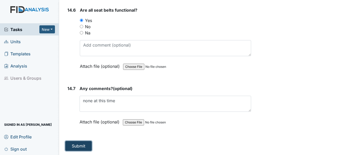
click at [73, 143] on button "Submit" at bounding box center [78, 146] width 26 height 10
